Goal: Information Seeking & Learning: Check status

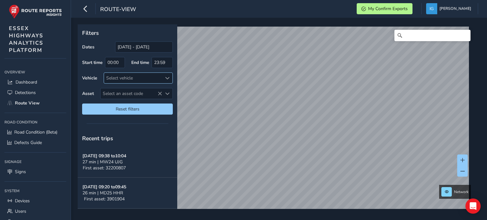
click at [167, 75] on div at bounding box center [167, 78] width 10 height 10
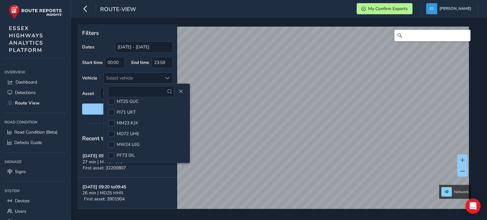
scroll to position [253, 0]
click at [136, 141] on li "PF73 0JL" at bounding box center [147, 144] width 86 height 11
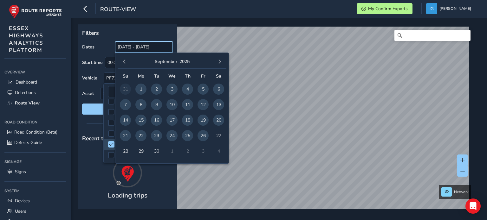
click at [140, 49] on input "[DATE] - [DATE]" at bounding box center [144, 47] width 58 height 11
click at [203, 136] on span "26" at bounding box center [202, 135] width 11 height 11
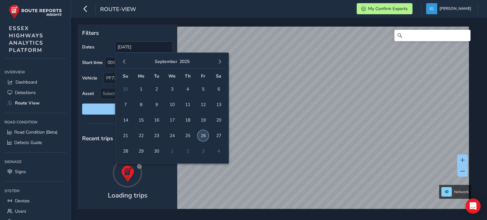
click at [203, 136] on span "26" at bounding box center [202, 135] width 11 height 11
type input "[DATE] - [DATE]"
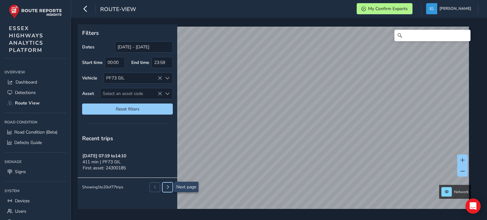
click at [167, 188] on span at bounding box center [168, 187] width 4 height 4
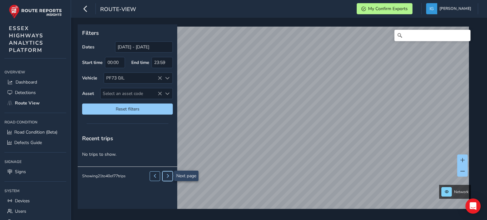
click at [167, 176] on span at bounding box center [168, 176] width 4 height 4
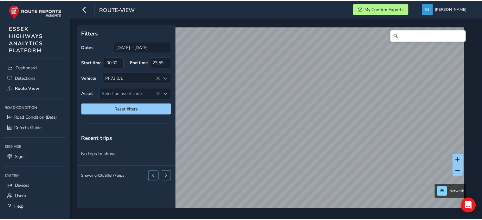
scroll to position [22, 0]
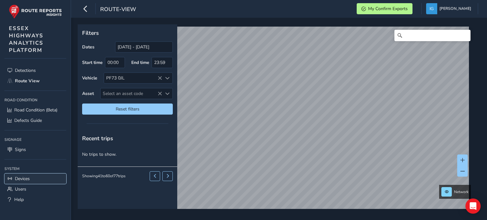
click at [32, 177] on link "Devices" at bounding box center [35, 179] width 62 height 10
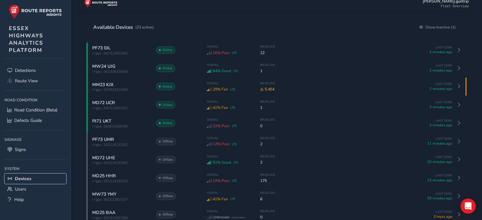
scroll to position [32, 0]
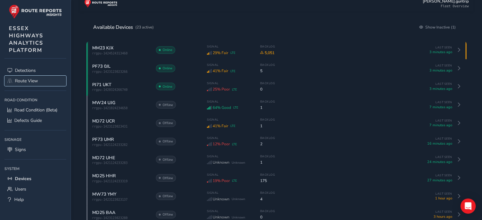
click at [31, 81] on span "Route View" at bounding box center [26, 81] width 23 height 6
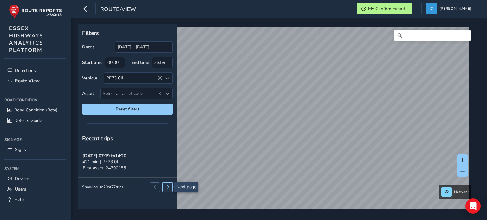
click at [167, 189] on span at bounding box center [168, 187] width 4 height 4
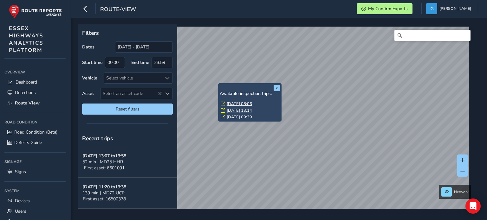
click at [225, 93] on div "x Available inspection trips: Thu, 4 Sep, 08:06 Wed, 3 Sep, 13:14 Thu, 28 Aug, …" at bounding box center [277, 116] width 398 height 185
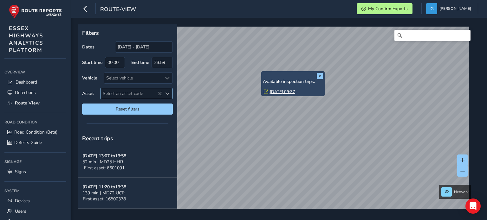
click at [167, 92] on span "Select an asset code" at bounding box center [167, 94] width 4 height 4
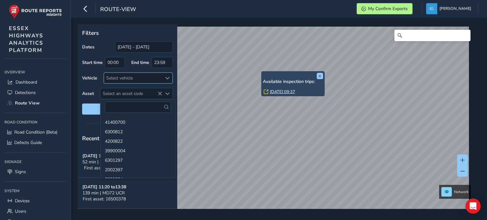
click at [166, 80] on span at bounding box center [167, 78] width 4 height 4
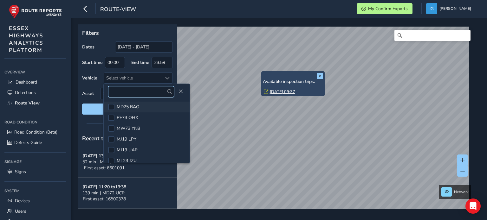
scroll to position [32, 0]
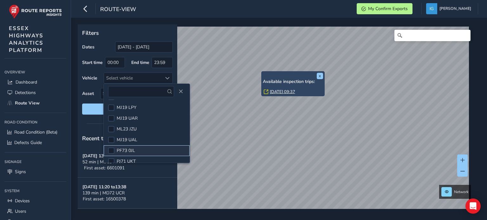
click at [127, 148] on span "PF73 0JL" at bounding box center [126, 151] width 18 height 6
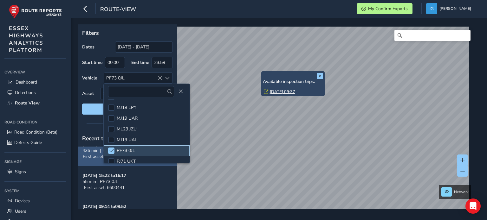
scroll to position [0, 0]
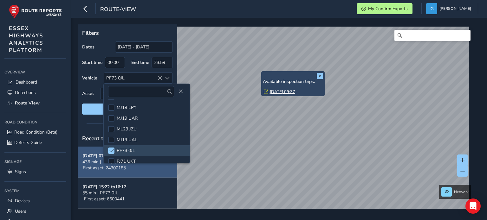
click at [108, 170] on span "First asset: 24300185" at bounding box center [104, 168] width 43 height 6
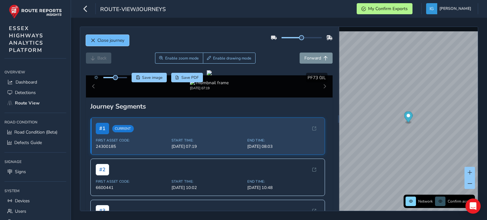
click at [105, 42] on span "Close journey" at bounding box center [110, 40] width 27 height 6
